Goal: Information Seeking & Learning: Understand process/instructions

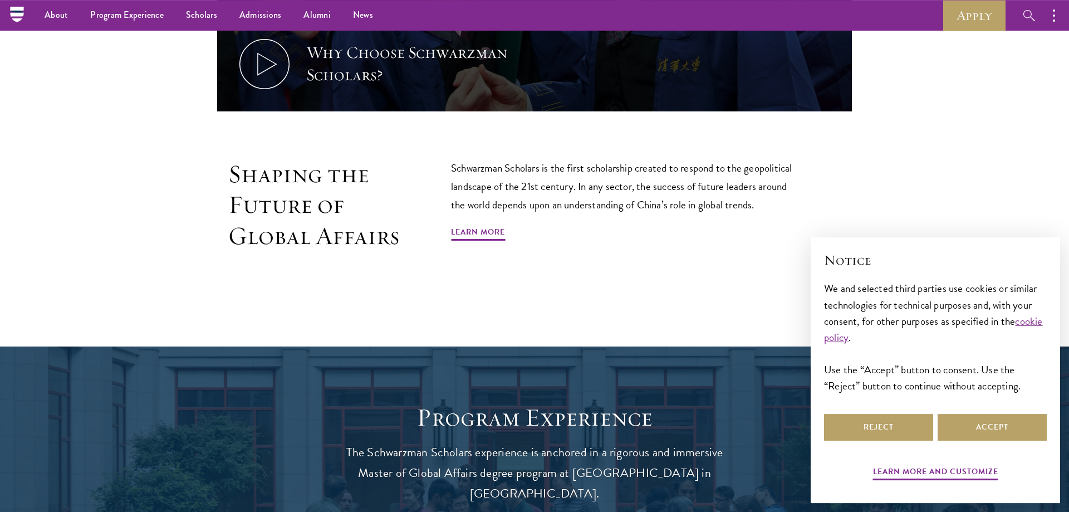
scroll to position [681, 0]
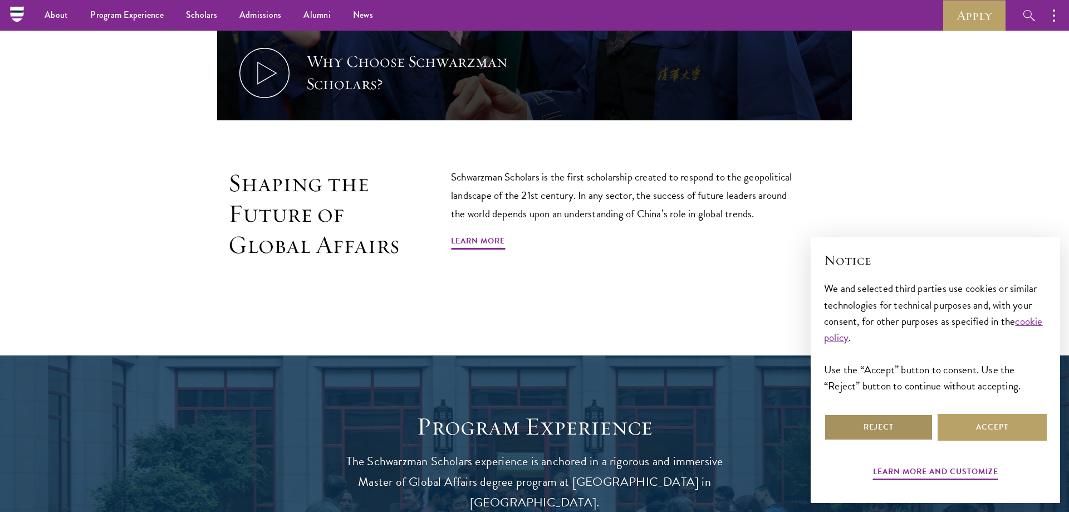
click at [914, 435] on button "Reject" at bounding box center [878, 427] width 109 height 27
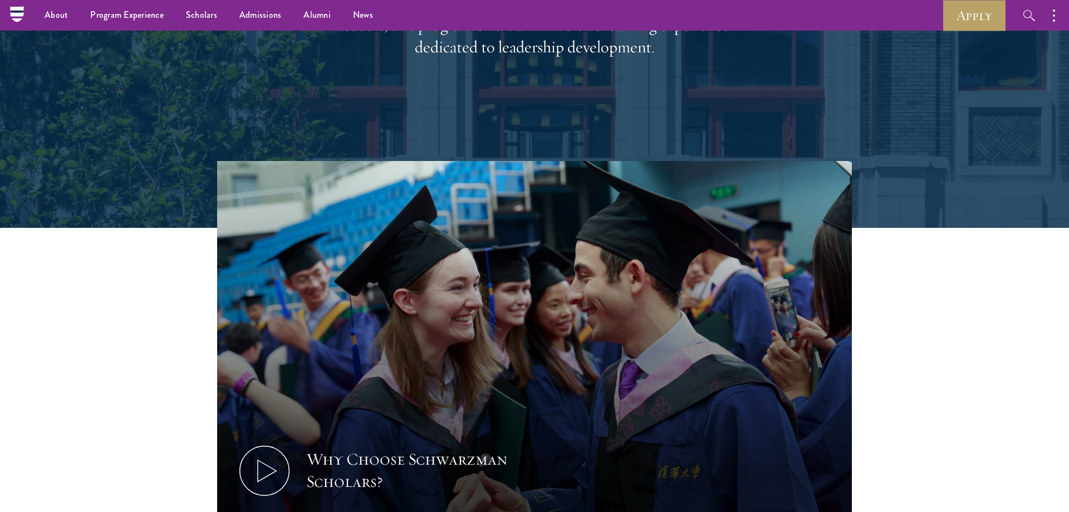
scroll to position [0, 0]
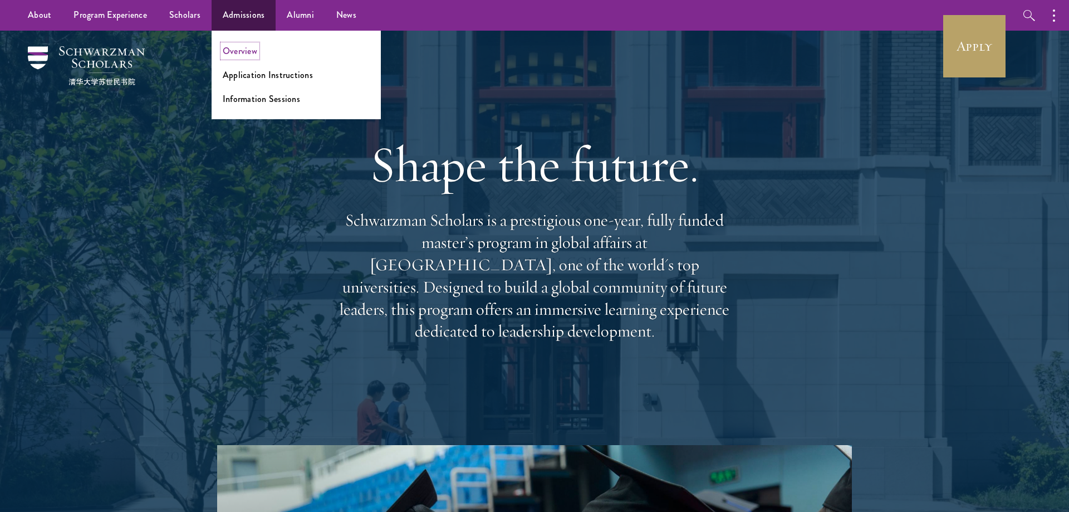
click at [252, 55] on link "Overview" at bounding box center [240, 51] width 35 height 13
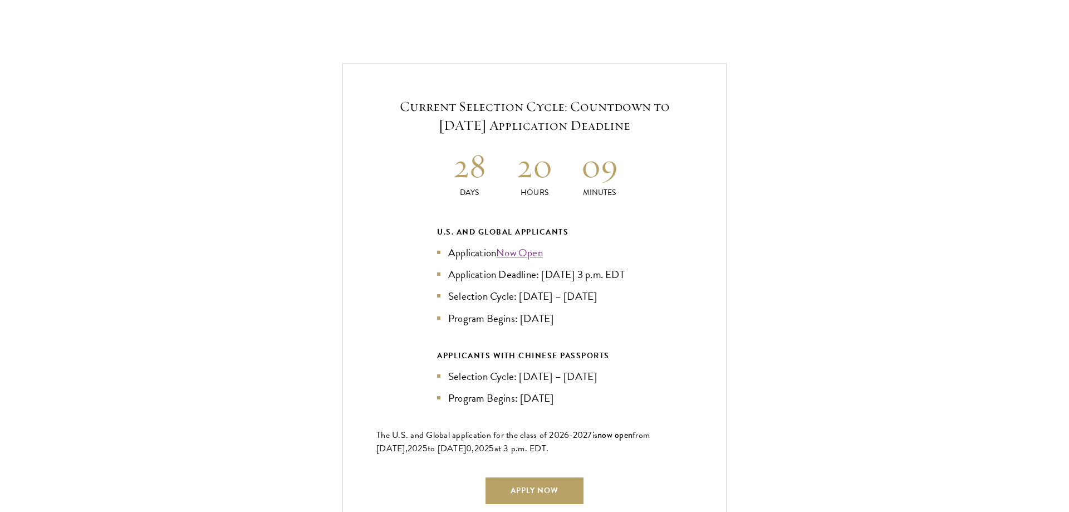
scroll to position [2385, 0]
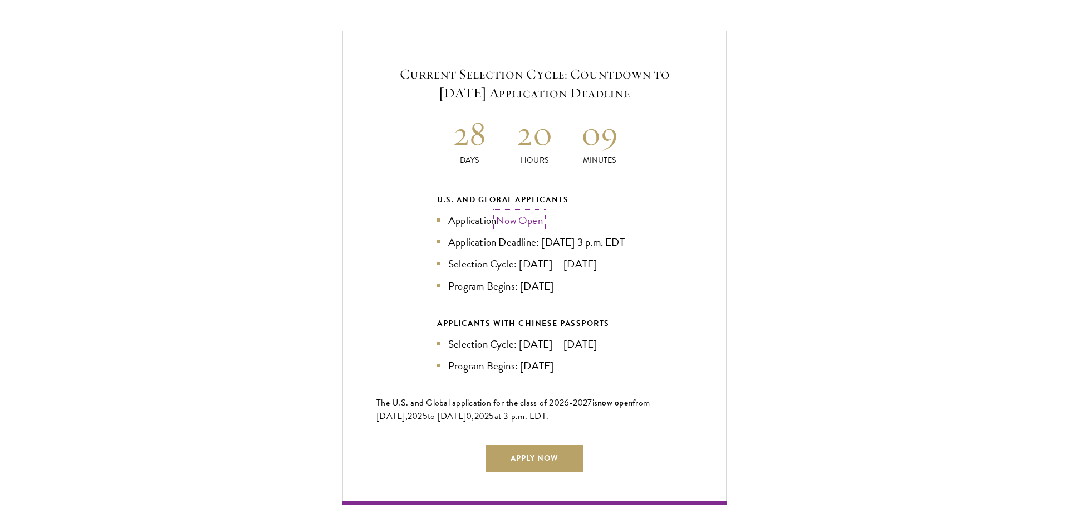
click at [523, 212] on link "Now Open" at bounding box center [519, 220] width 47 height 16
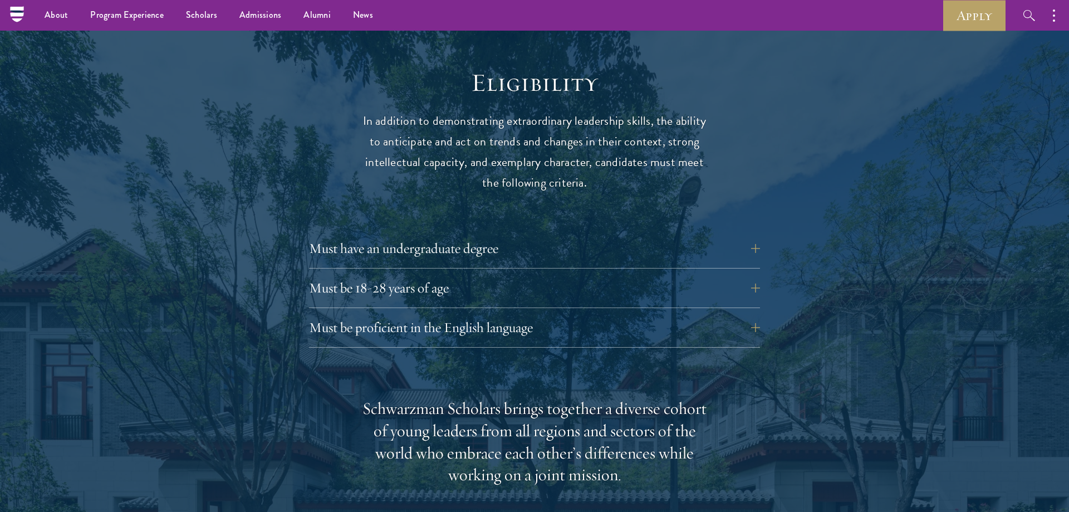
scroll to position [1079, 0]
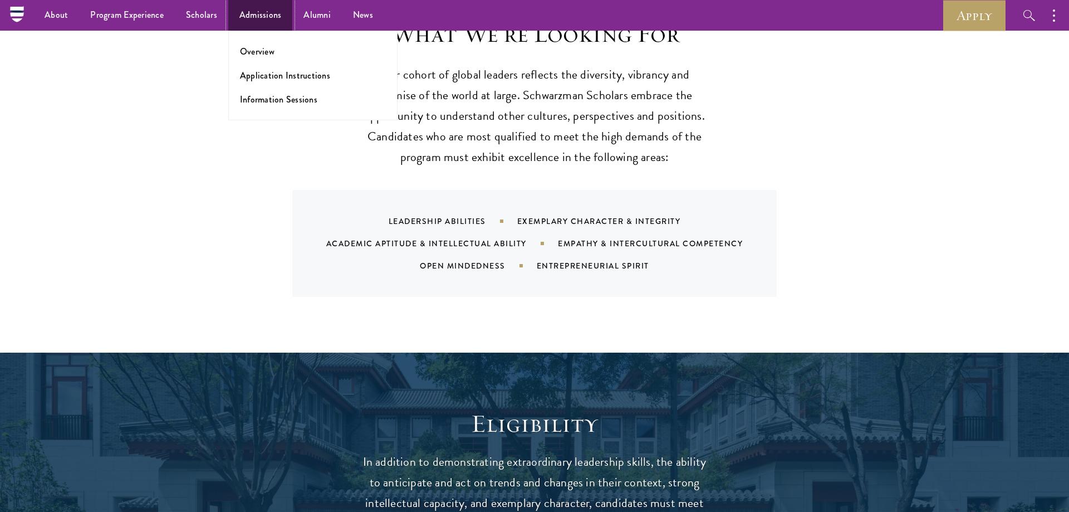
click at [248, 14] on link "Admissions" at bounding box center [260, 15] width 65 height 31
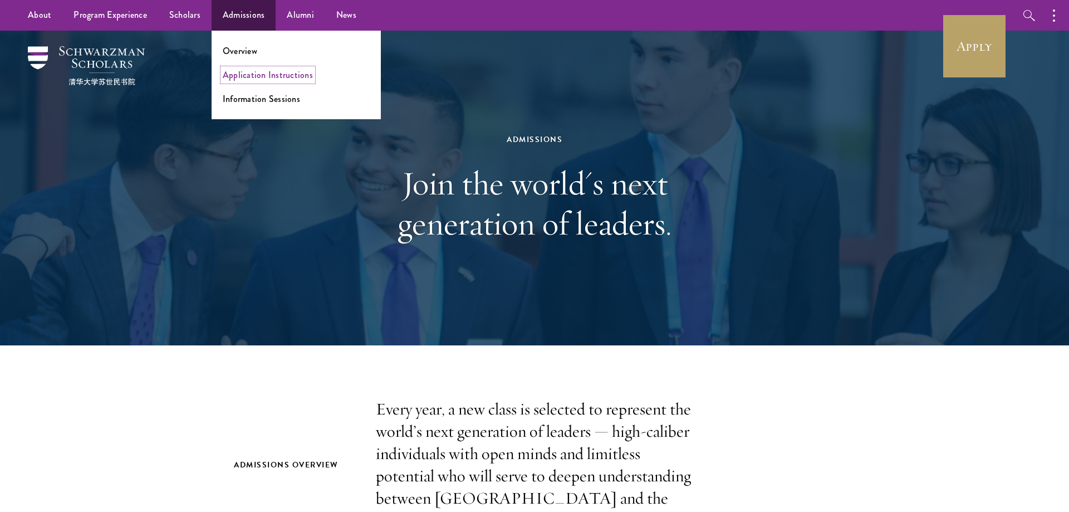
click at [255, 80] on link "Application Instructions" at bounding box center [268, 74] width 90 height 13
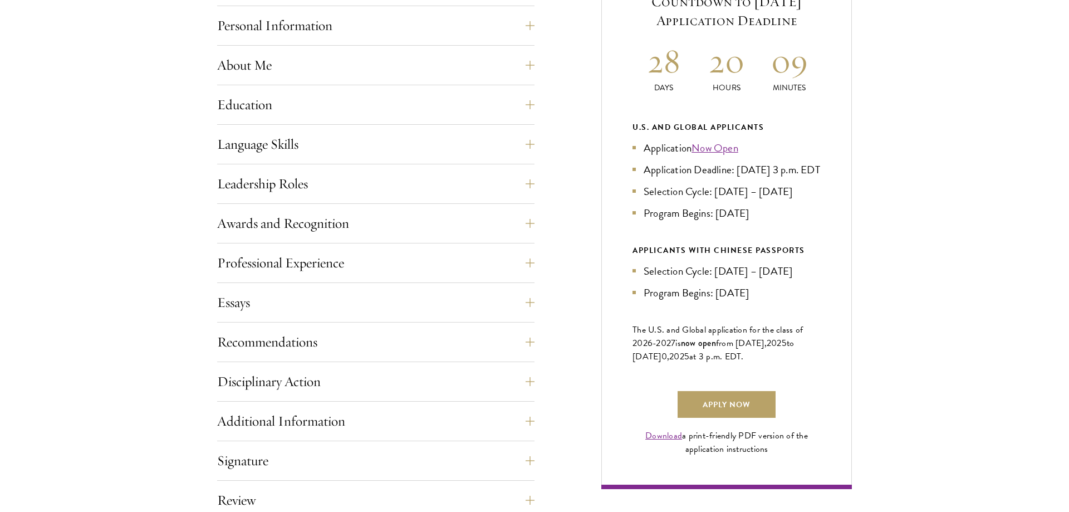
scroll to position [568, 0]
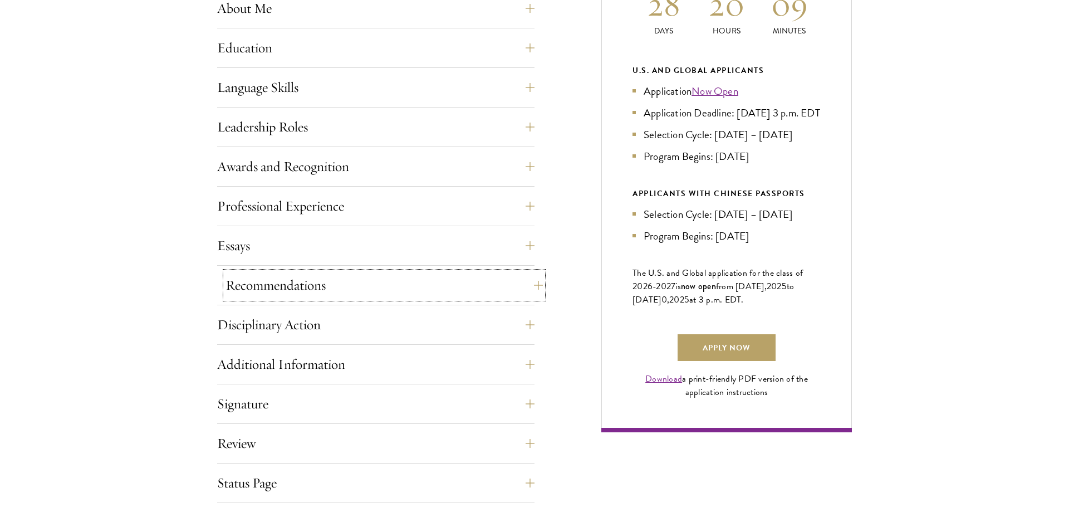
click at [379, 281] on button "Recommendations" at bounding box center [383, 285] width 317 height 27
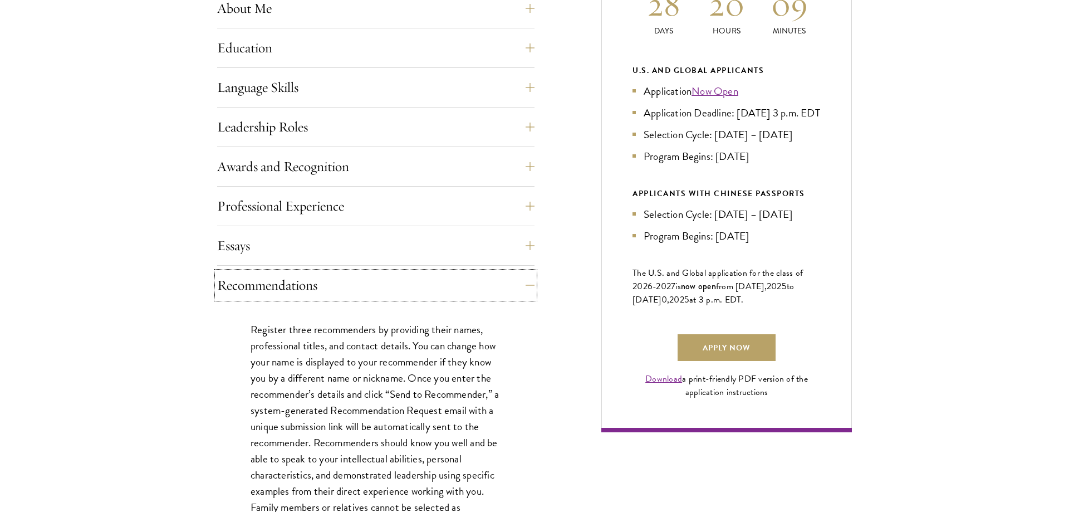
scroll to position [852, 0]
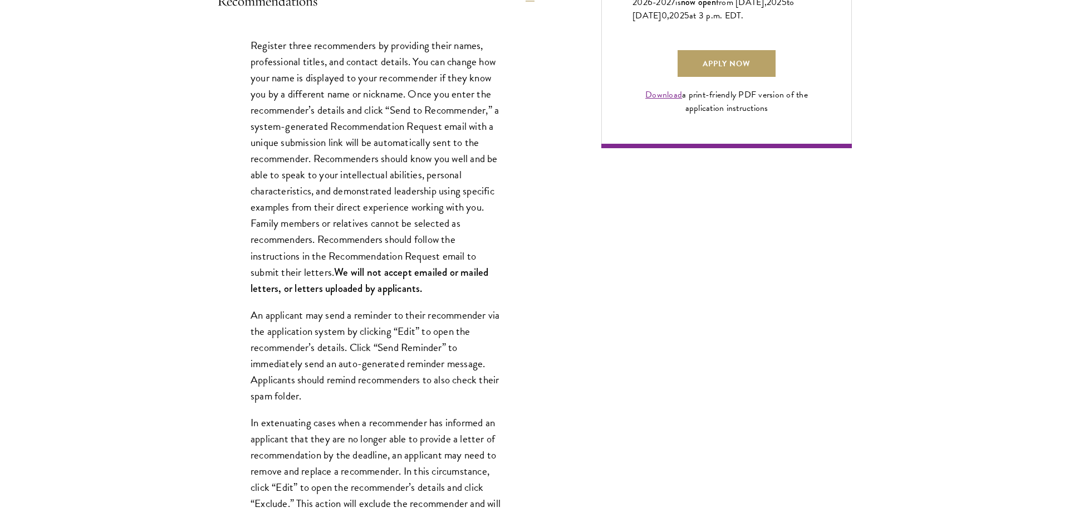
click at [402, 111] on p "Register three recommenders by providing their names, professional titles, and …" at bounding box center [375, 166] width 250 height 259
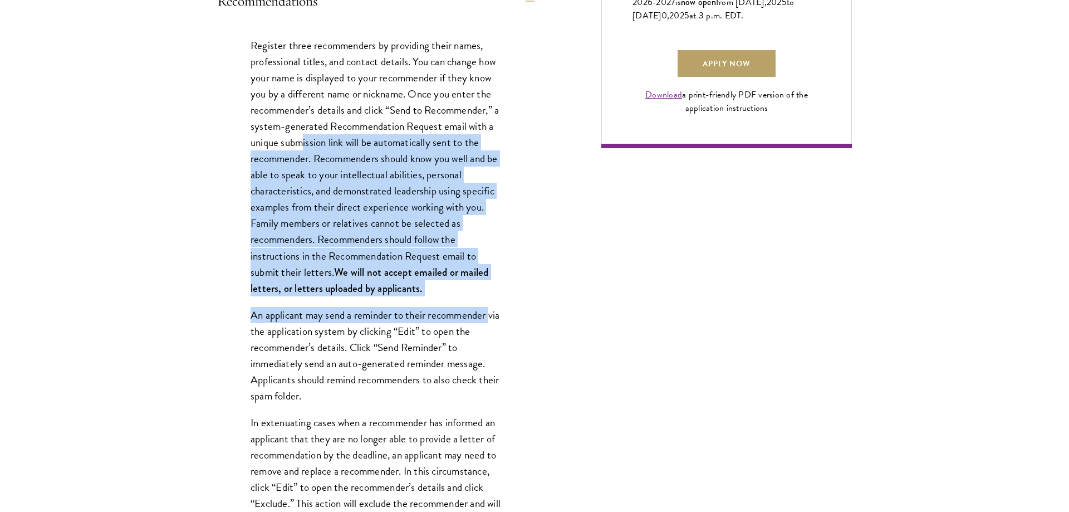
drag, startPoint x: 302, startPoint y: 145, endPoint x: 518, endPoint y: 309, distance: 271.7
click at [518, 309] on div "Register three recommenders by providing their names, professional titles, and …" at bounding box center [375, 469] width 317 height 896
copy div "ission link will be automatically sent to the recommender. Recommenders should …"
click at [517, 306] on div "Register three recommenders by providing their names, professional titles, and …" at bounding box center [375, 469] width 317 height 896
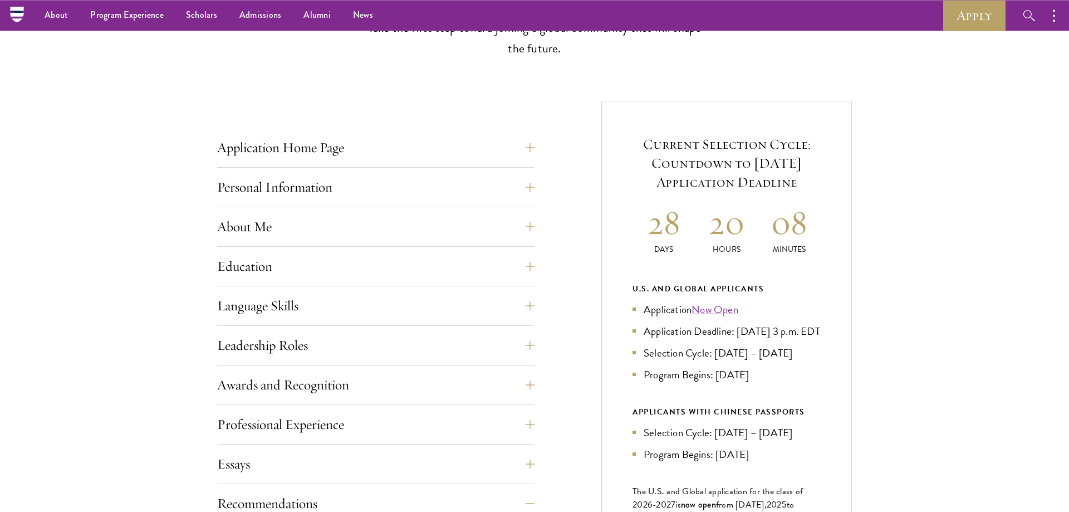
scroll to position [454, 0]
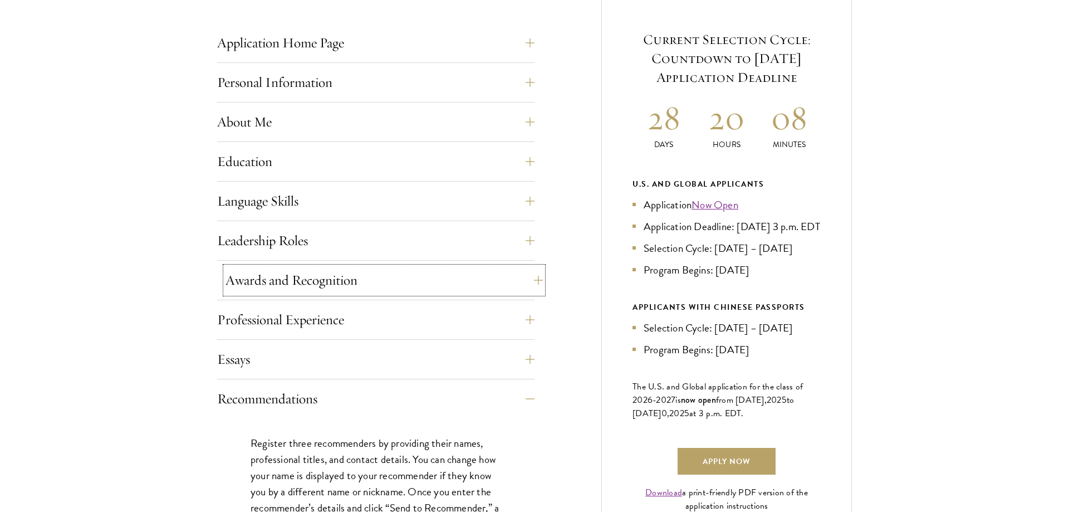
click at [279, 277] on button "Awards and Recognition" at bounding box center [383, 280] width 317 height 27
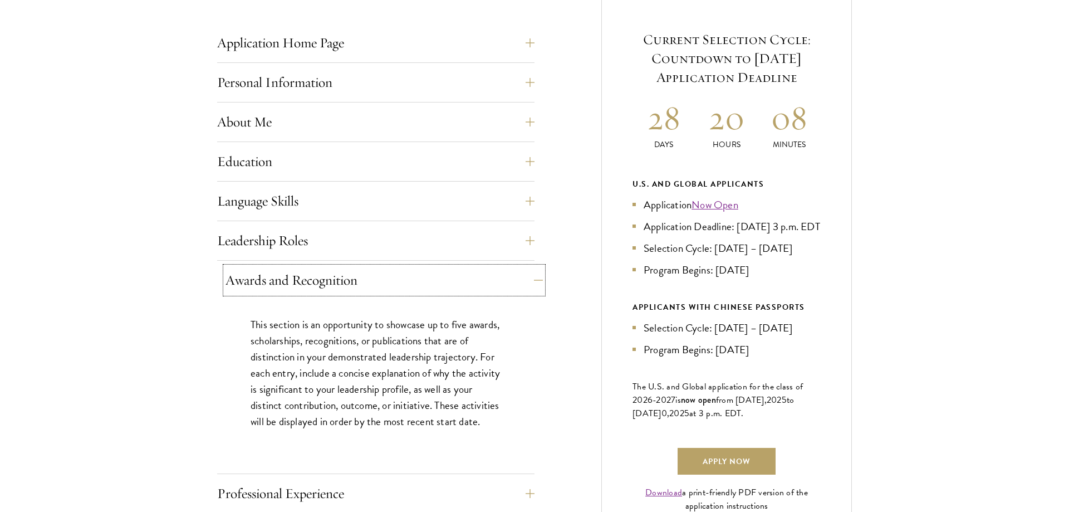
click at [289, 284] on button "Awards and Recognition" at bounding box center [383, 280] width 317 height 27
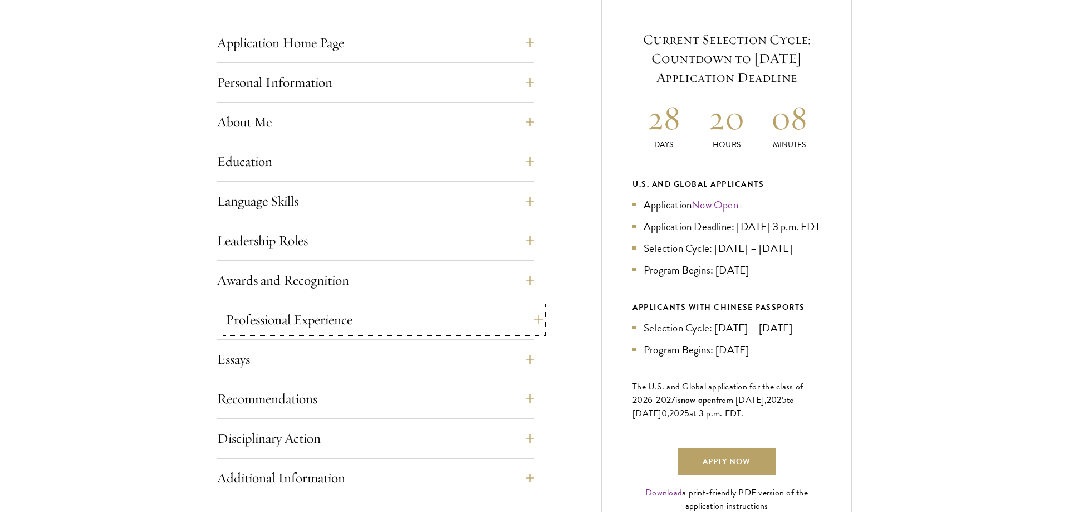
click at [271, 308] on button "Professional Experience" at bounding box center [383, 319] width 317 height 27
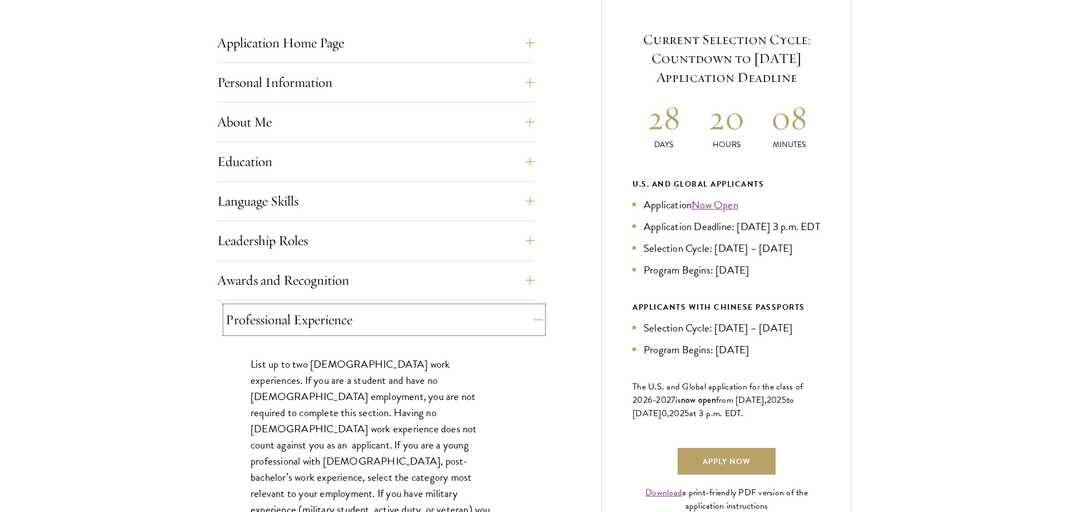
click at [272, 307] on button "Professional Experience" at bounding box center [383, 319] width 317 height 27
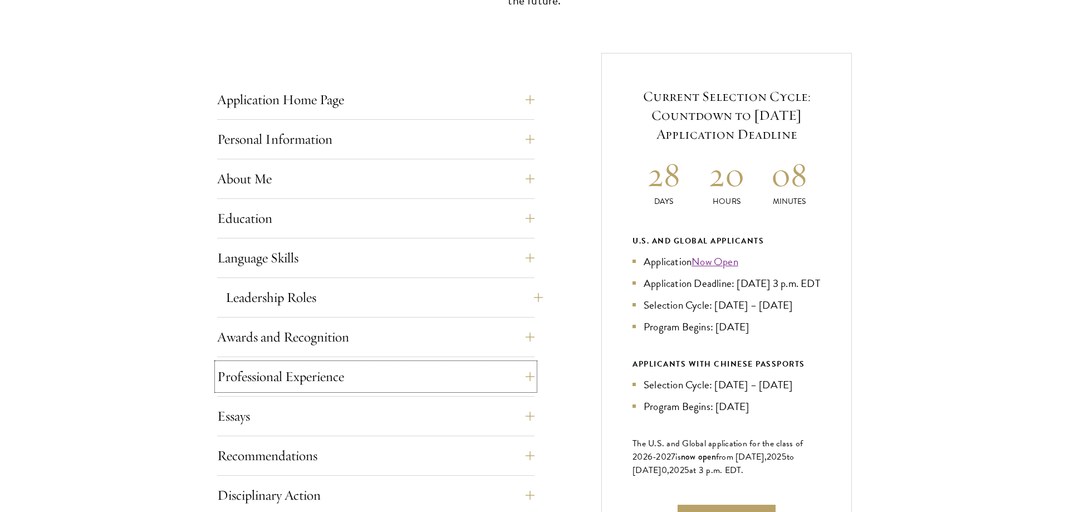
scroll to position [625, 0]
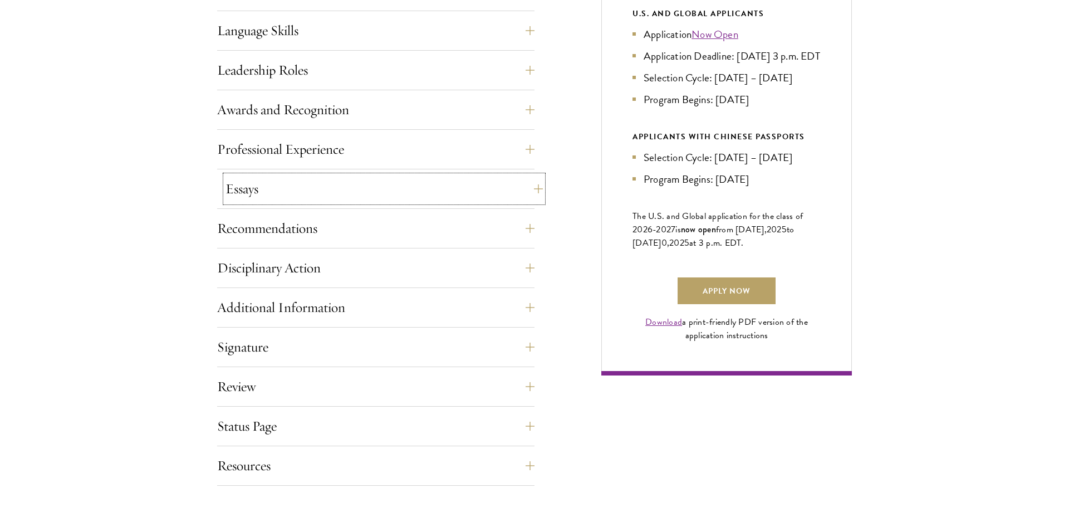
click at [488, 184] on button "Essays" at bounding box center [383, 188] width 317 height 27
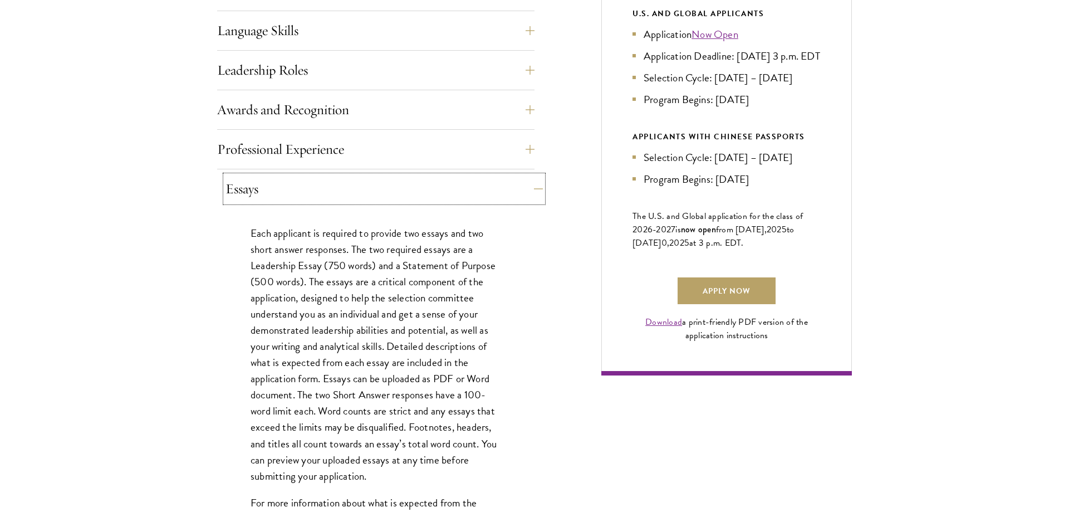
click at [488, 184] on button "Essays" at bounding box center [383, 188] width 317 height 27
